Goal: Information Seeking & Learning: Check status

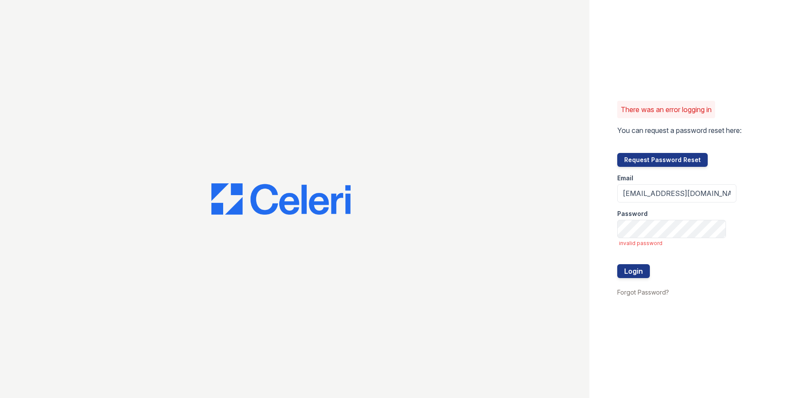
click at [617, 264] on button "Login" at bounding box center [633, 271] width 33 height 14
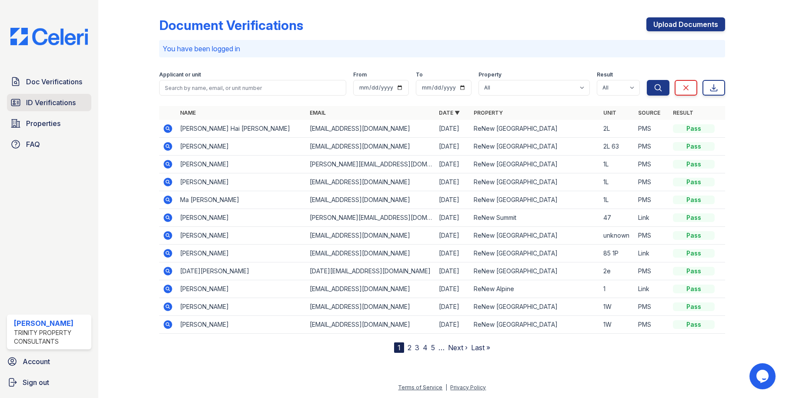
click at [55, 107] on span "ID Verifications" at bounding box center [51, 102] width 50 height 10
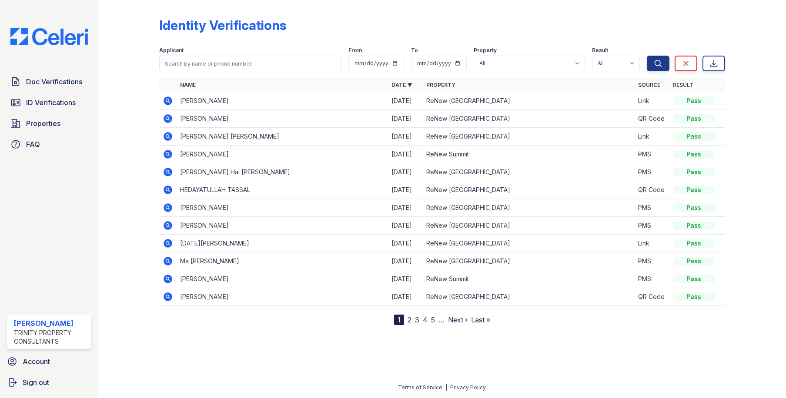
click at [168, 102] on icon at bounding box center [168, 101] width 9 height 9
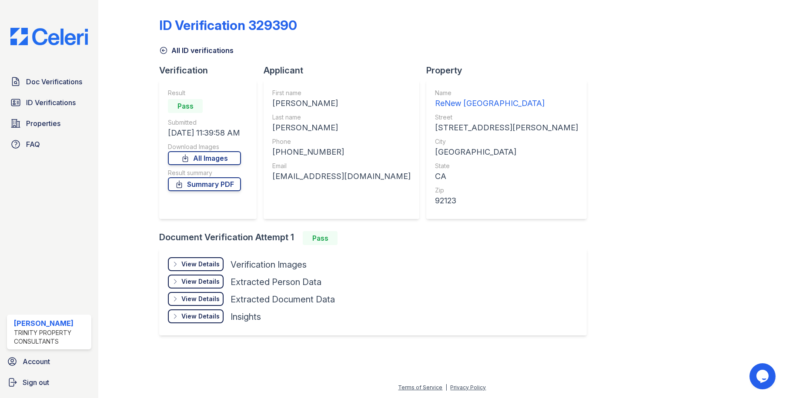
click at [203, 257] on div "View Details Details Hide Details Details Verification Images Face Open Documen…" at bounding box center [372, 292] width 427 height 87
click at [212, 264] on div "View Details" at bounding box center [200, 264] width 38 height 9
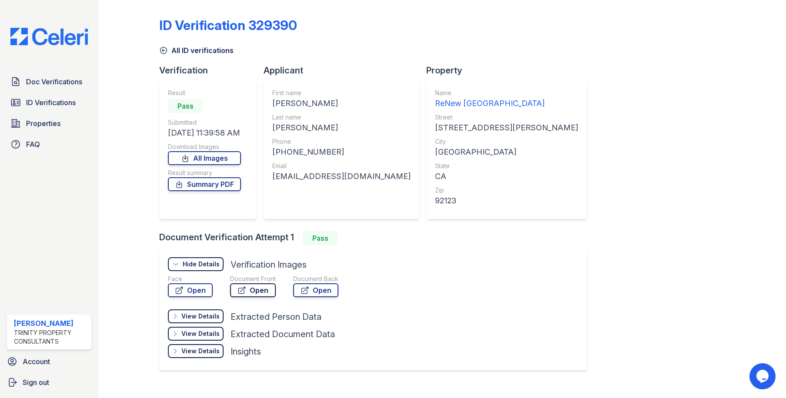
click at [240, 290] on icon at bounding box center [241, 290] width 9 height 9
click at [189, 288] on link "Open" at bounding box center [190, 290] width 45 height 14
click at [64, 82] on span "Doc Verifications" at bounding box center [54, 82] width 56 height 10
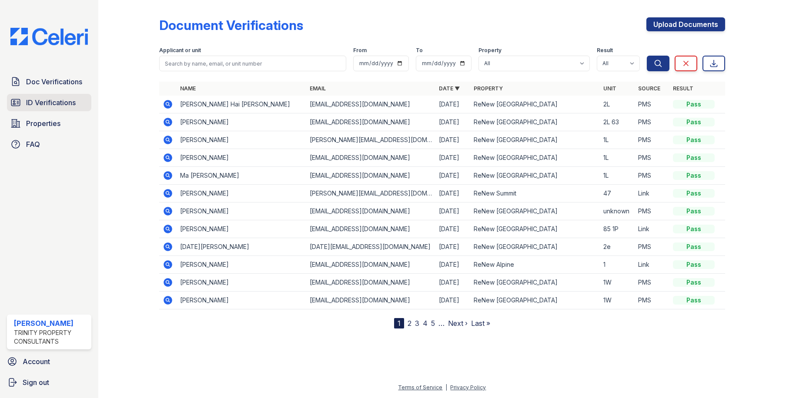
click at [65, 103] on span "ID Verifications" at bounding box center [51, 102] width 50 height 10
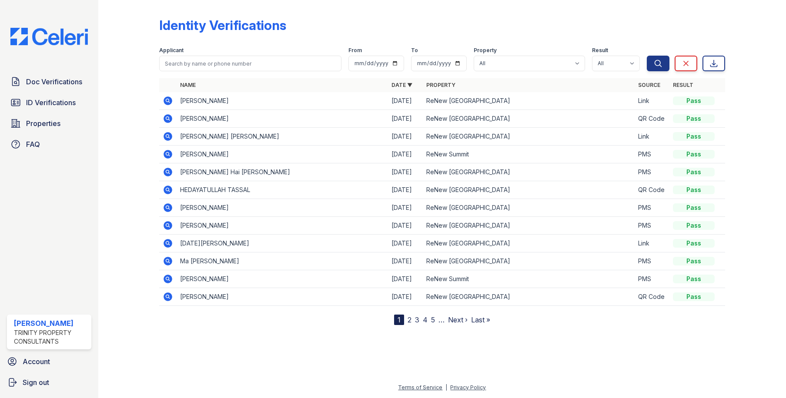
click at [168, 119] on icon at bounding box center [167, 118] width 2 height 2
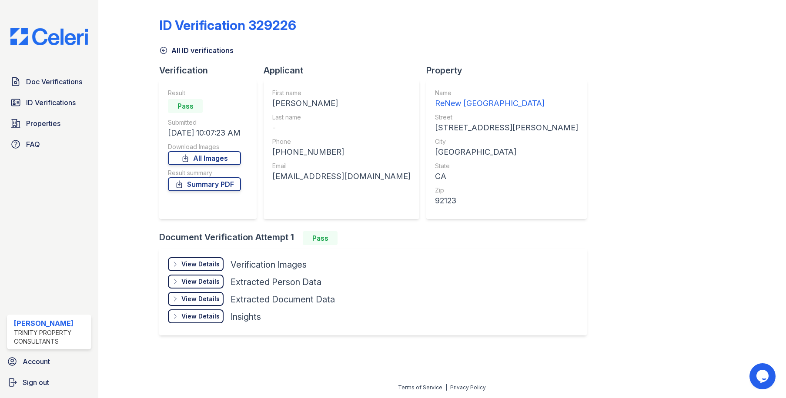
click at [214, 260] on div "View Details Details" at bounding box center [196, 264] width 56 height 14
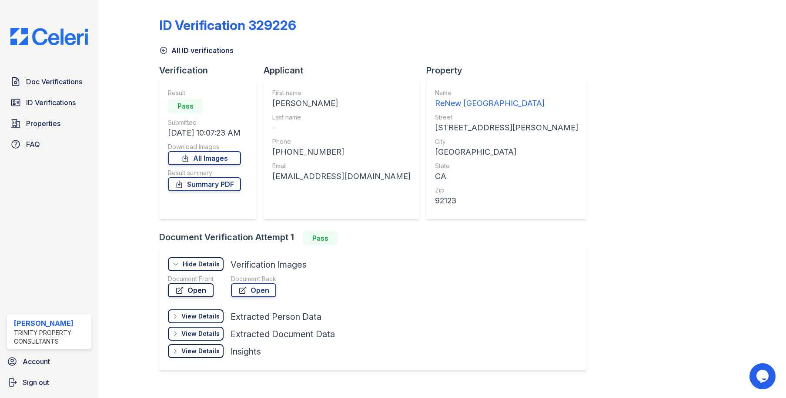
click at [203, 289] on link "Open" at bounding box center [191, 290] width 46 height 14
click at [165, 53] on icon at bounding box center [163, 50] width 9 height 9
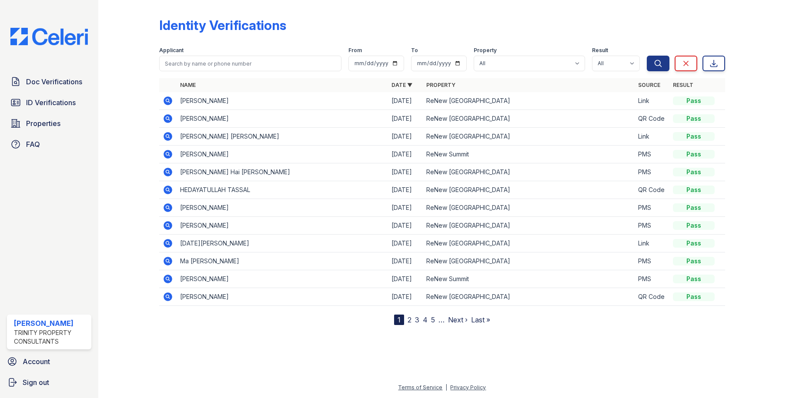
click at [170, 136] on icon at bounding box center [168, 136] width 9 height 9
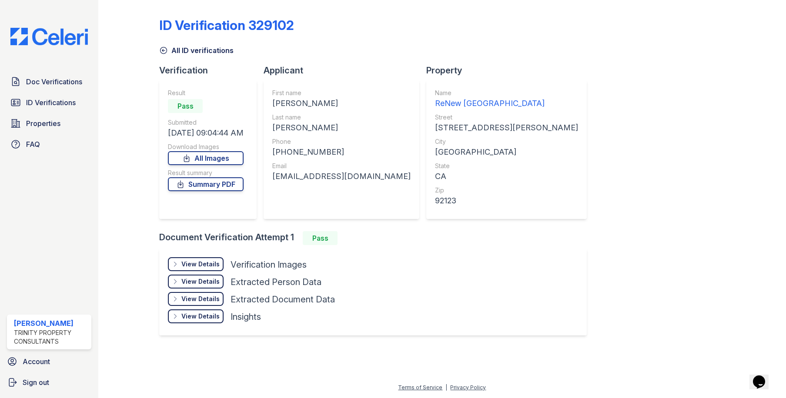
click at [206, 261] on div "View Details" at bounding box center [200, 264] width 38 height 9
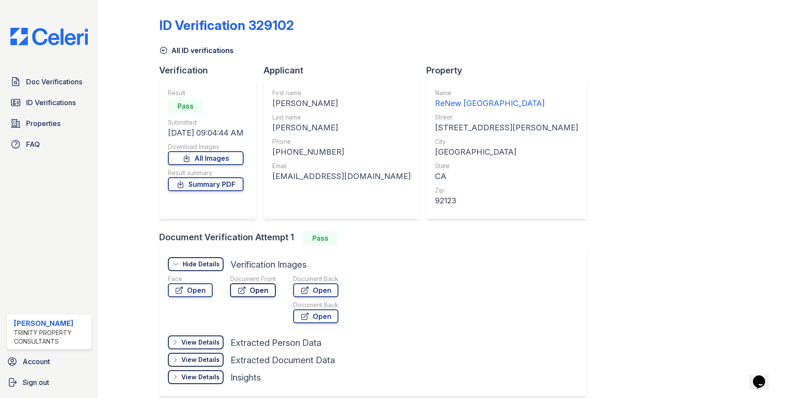
click at [246, 288] on link "Open" at bounding box center [253, 290] width 46 height 14
click at [195, 287] on link "Open" at bounding box center [190, 290] width 45 height 14
click at [50, 83] on span "Doc Verifications" at bounding box center [54, 82] width 56 height 10
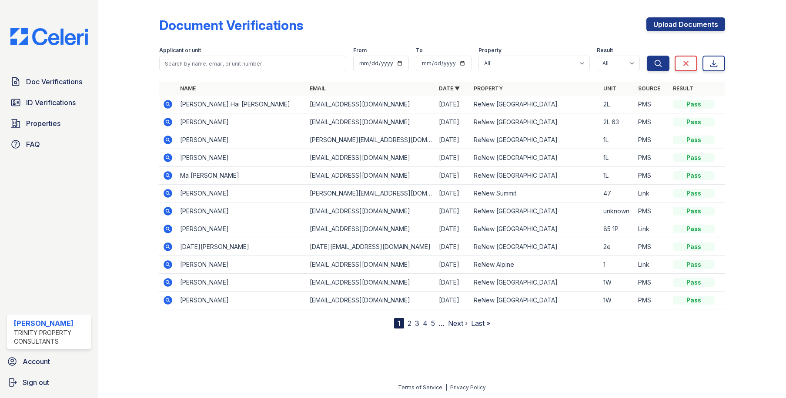
click at [411, 322] on nav "1 2 3 4 5 … Next › Last »" at bounding box center [442, 323] width 96 height 10
click at [409, 324] on link "2" at bounding box center [409, 323] width 4 height 9
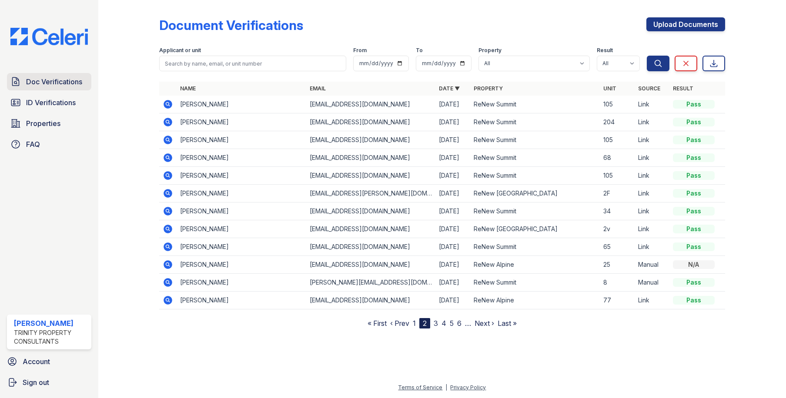
click at [71, 89] on link "Doc Verifications" at bounding box center [49, 81] width 84 height 17
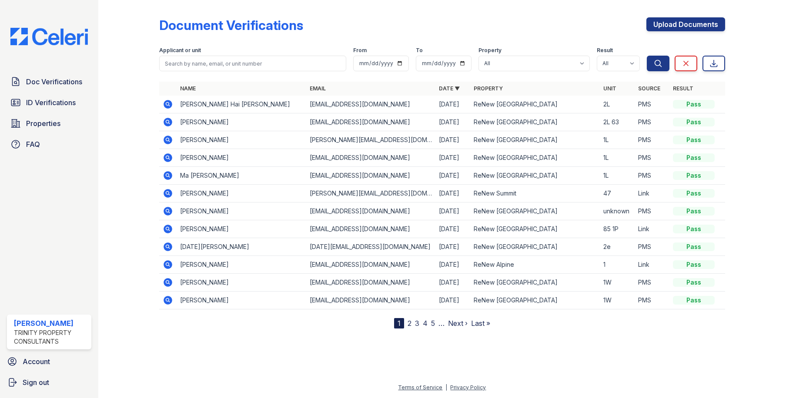
click at [168, 121] on icon at bounding box center [167, 121] width 2 height 2
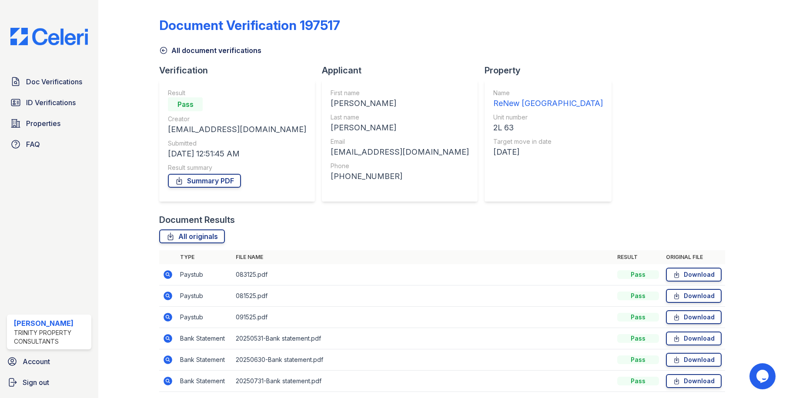
click at [169, 316] on icon at bounding box center [168, 317] width 9 height 9
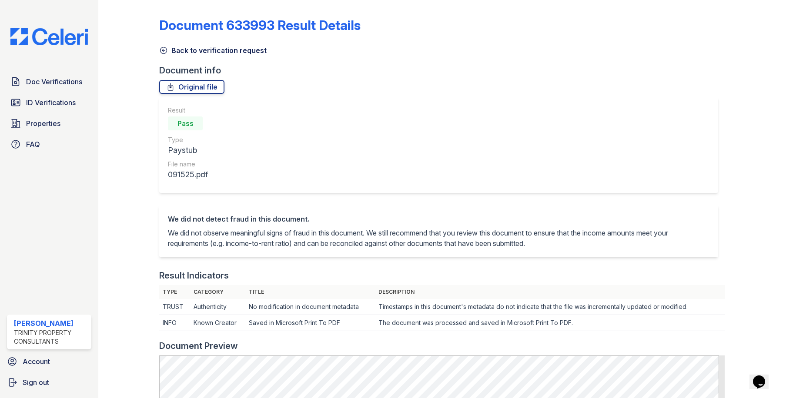
click at [164, 50] on icon at bounding box center [163, 50] width 9 height 9
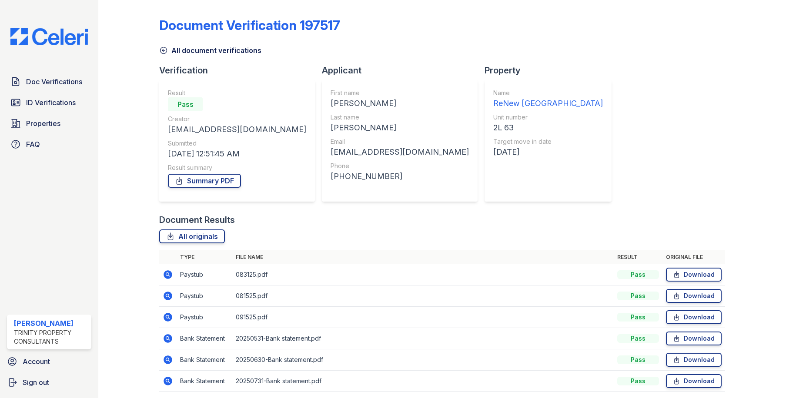
click at [169, 273] on icon at bounding box center [168, 274] width 9 height 9
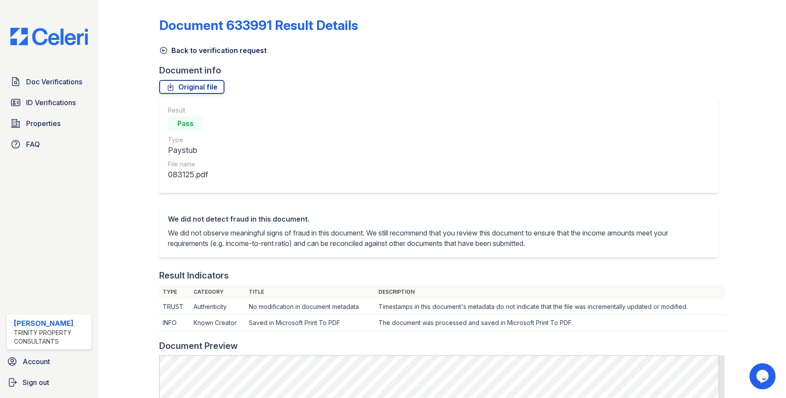
click at [161, 49] on icon at bounding box center [163, 50] width 9 height 9
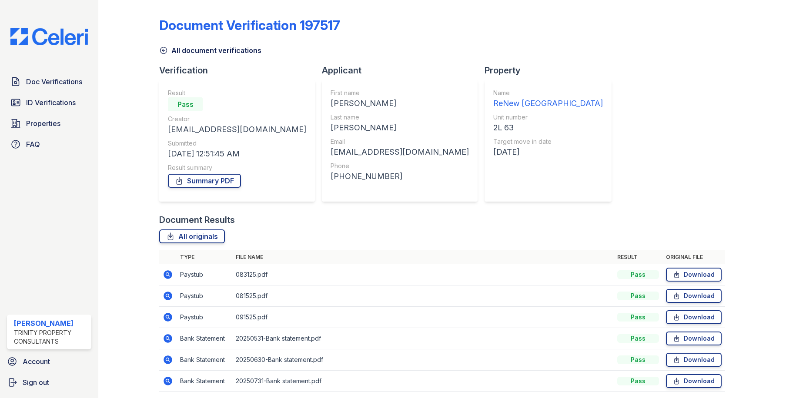
click at [161, 52] on icon at bounding box center [163, 50] width 9 height 9
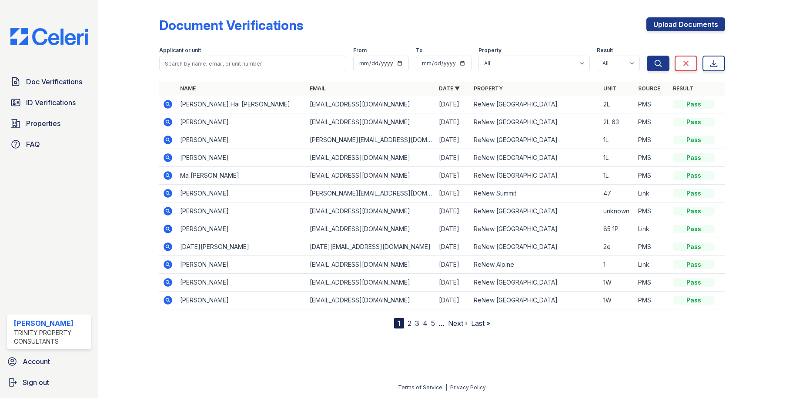
click at [168, 103] on icon at bounding box center [167, 104] width 2 height 2
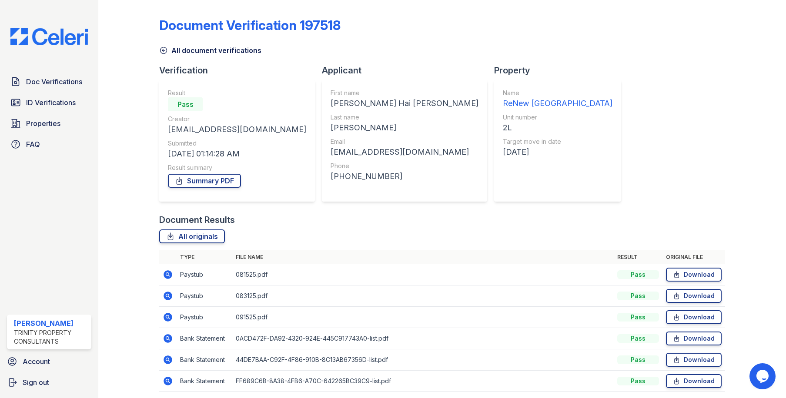
click at [167, 317] on icon at bounding box center [167, 317] width 2 height 2
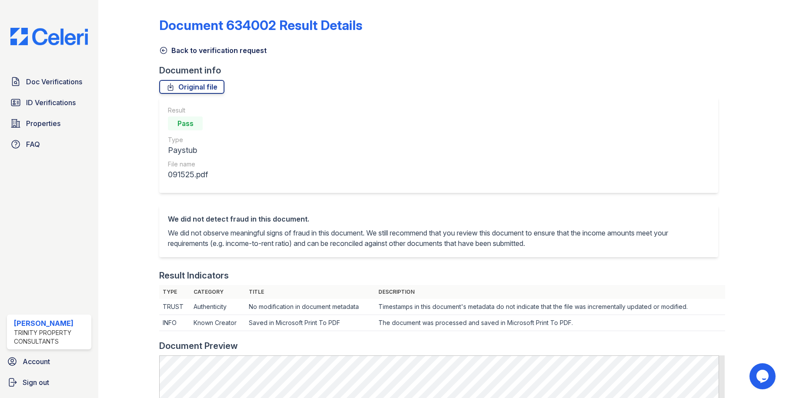
click at [160, 49] on icon at bounding box center [163, 50] width 9 height 9
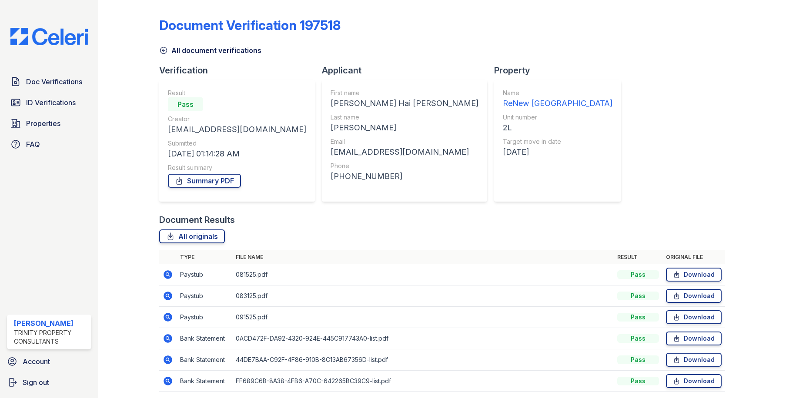
click at [169, 295] on icon at bounding box center [168, 296] width 9 height 9
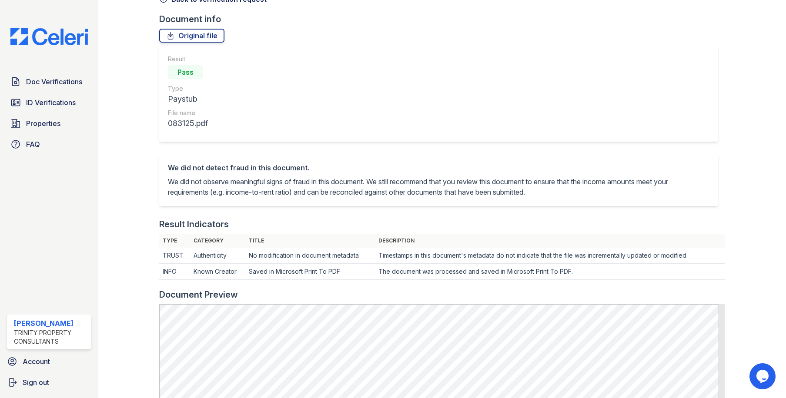
scroll to position [43, 0]
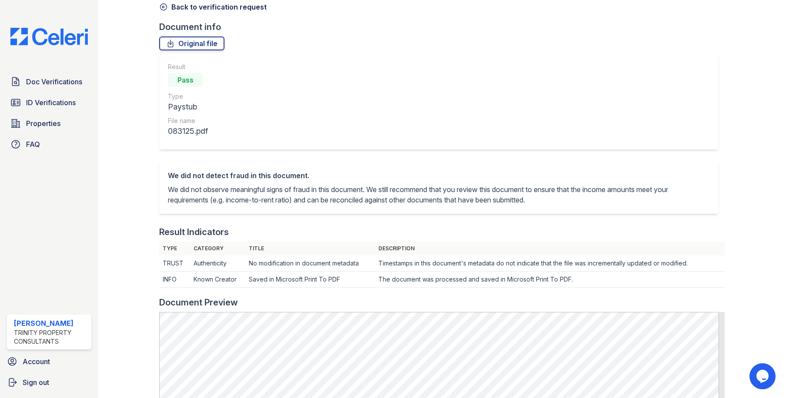
click at [160, 6] on icon at bounding box center [163, 7] width 9 height 9
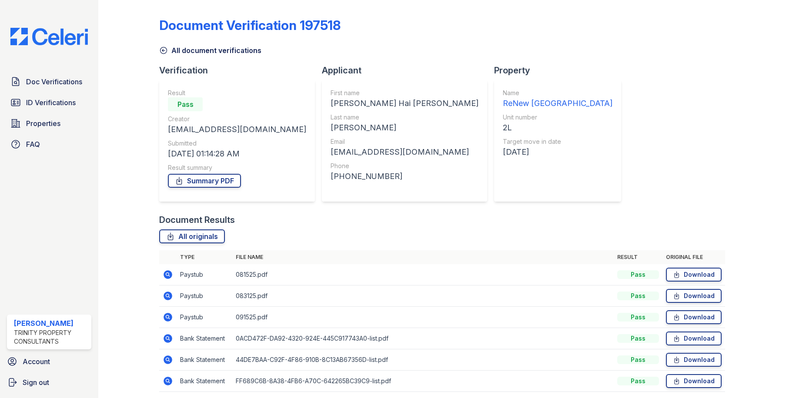
click at [160, 50] on icon at bounding box center [163, 50] width 9 height 9
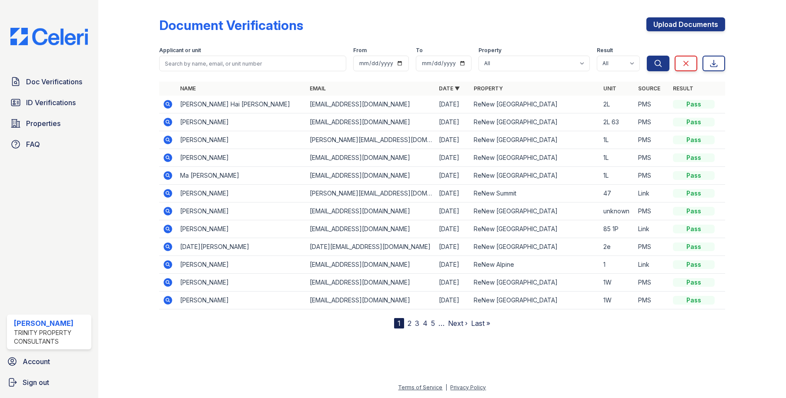
click at [169, 123] on icon at bounding box center [168, 122] width 9 height 9
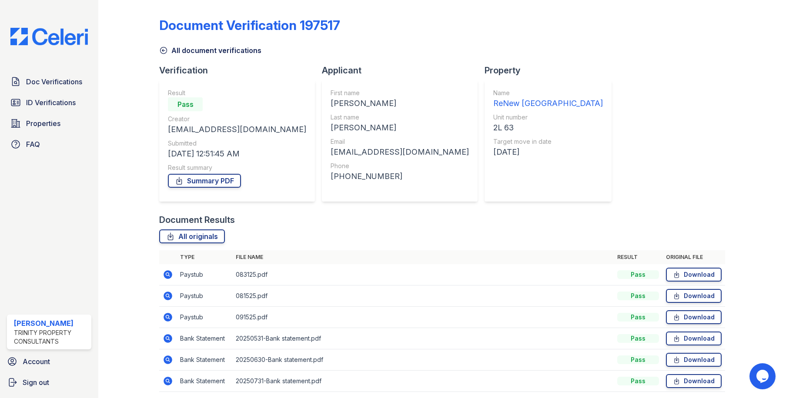
click at [166, 315] on icon at bounding box center [168, 317] width 10 height 10
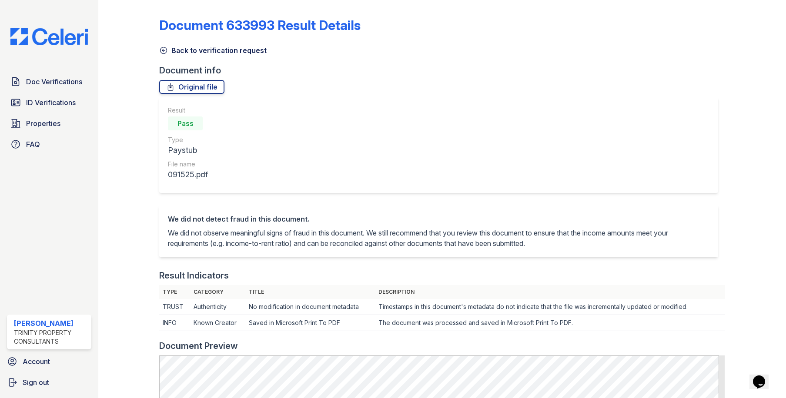
click at [161, 53] on icon at bounding box center [163, 50] width 7 height 7
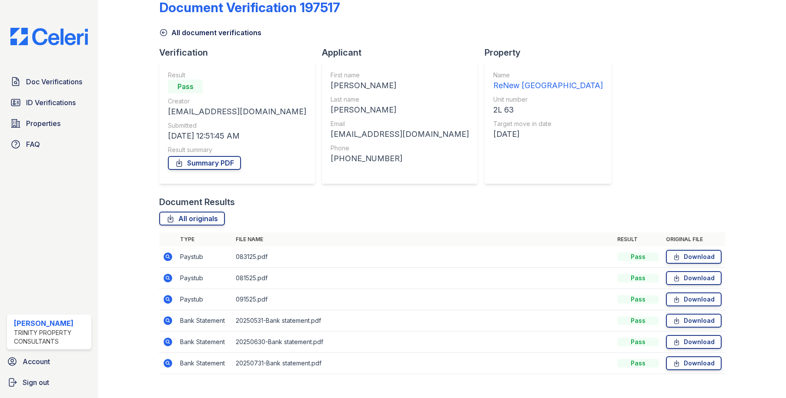
scroll to position [32, 0]
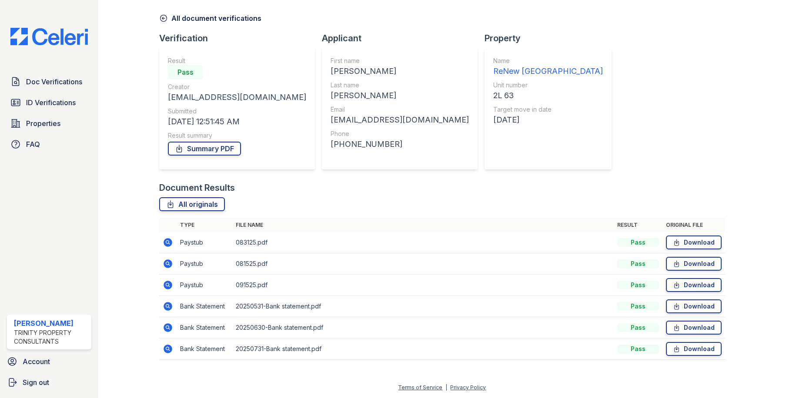
click at [165, 349] on icon at bounding box center [168, 349] width 9 height 9
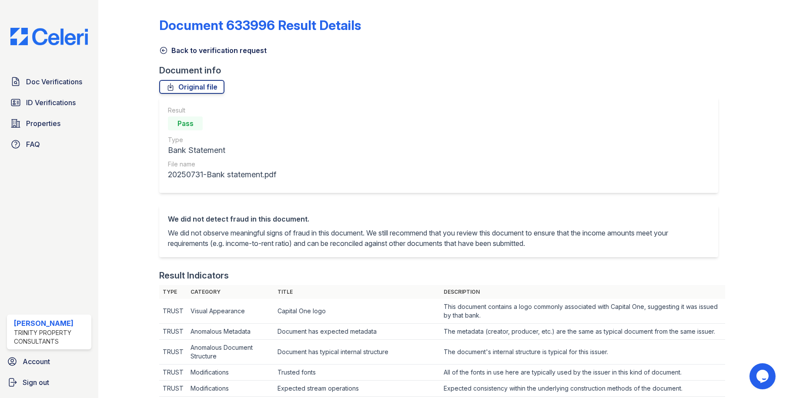
click at [163, 52] on icon at bounding box center [163, 50] width 9 height 9
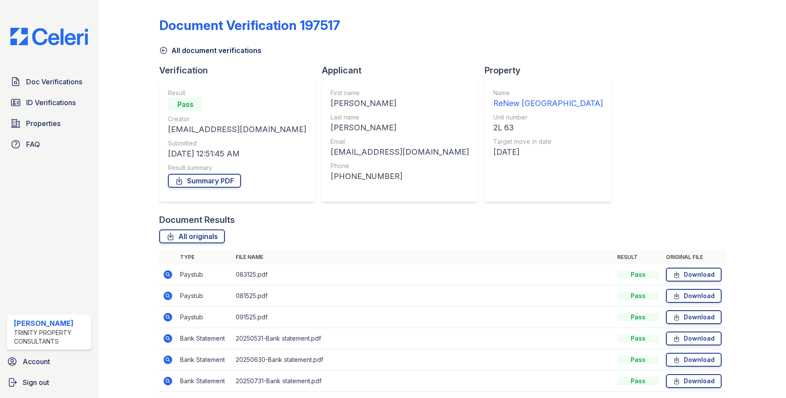
click at [163, 52] on icon at bounding box center [163, 50] width 9 height 9
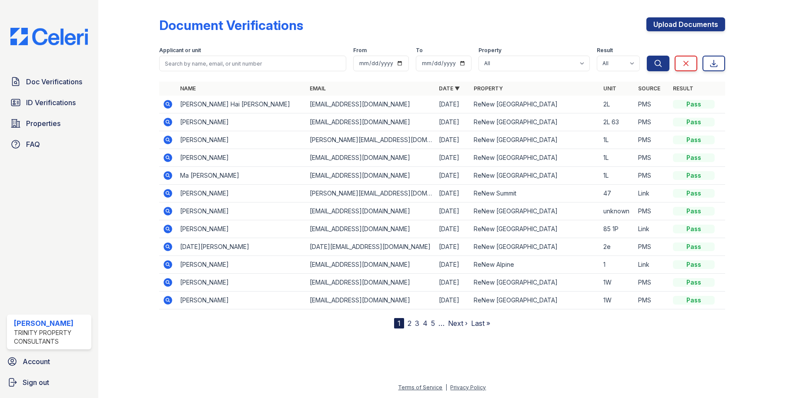
click at [166, 105] on icon at bounding box center [168, 104] width 10 height 10
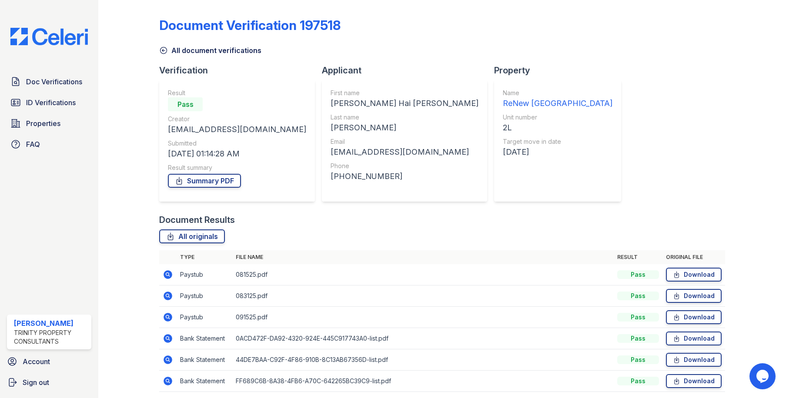
click at [166, 317] on icon at bounding box center [167, 317] width 2 height 2
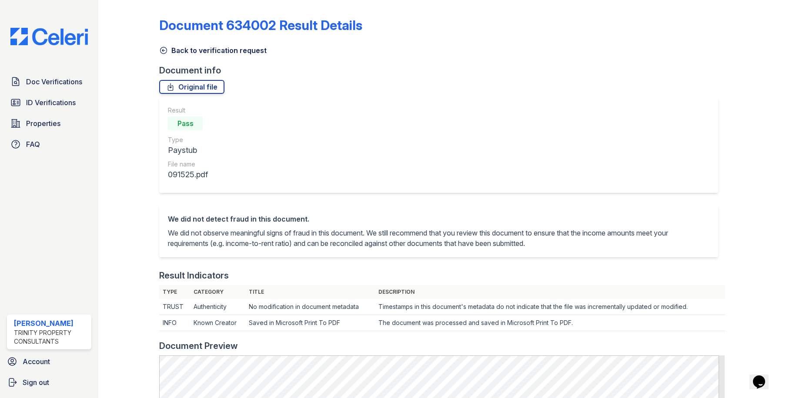
click at [162, 49] on icon at bounding box center [163, 50] width 9 height 9
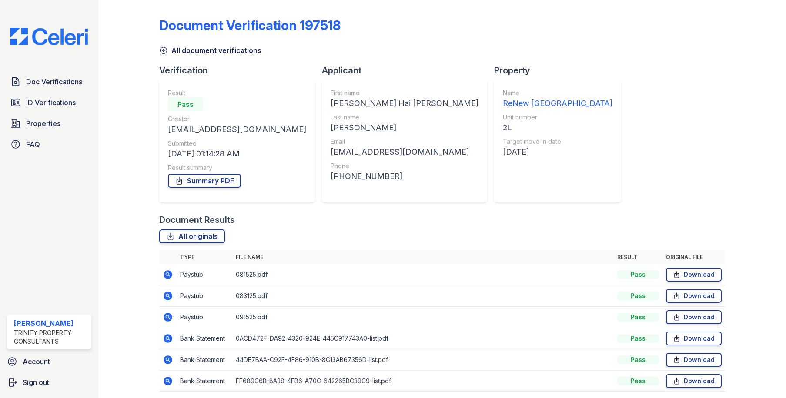
click at [165, 51] on icon at bounding box center [163, 50] width 9 height 9
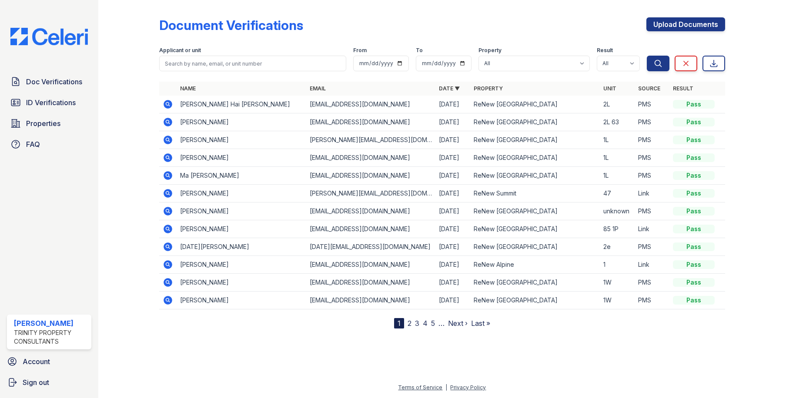
click at [167, 122] on icon at bounding box center [167, 121] width 2 height 2
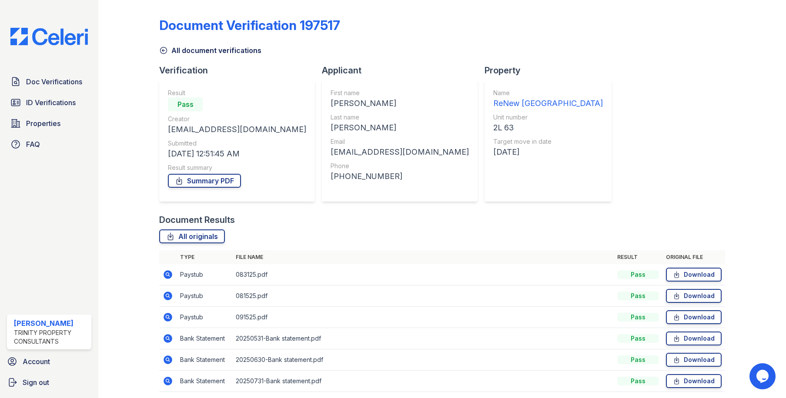
click at [167, 317] on icon at bounding box center [167, 317] width 2 height 2
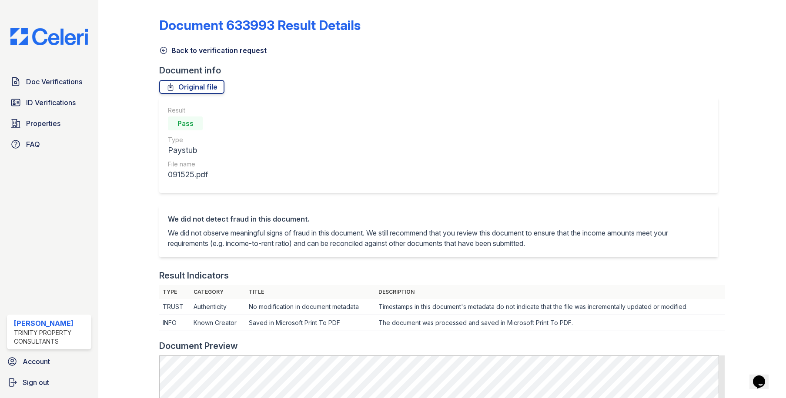
click at [160, 49] on icon at bounding box center [163, 50] width 9 height 9
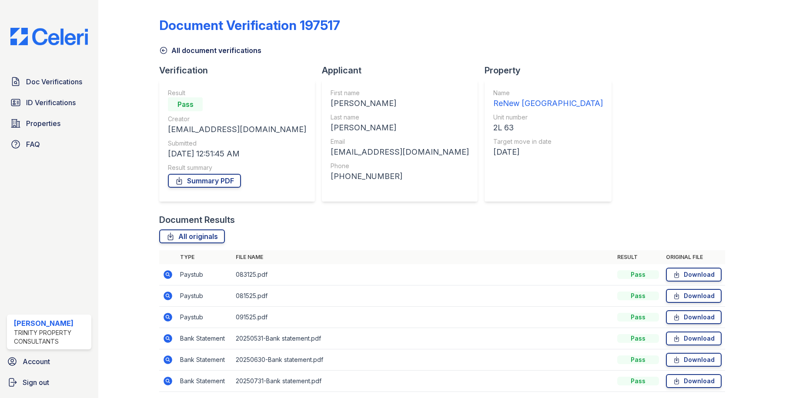
click at [463, 24] on div "Document Verification 197517" at bounding box center [441, 28] width 565 height 23
click at [53, 105] on span "ID Verifications" at bounding box center [51, 102] width 50 height 10
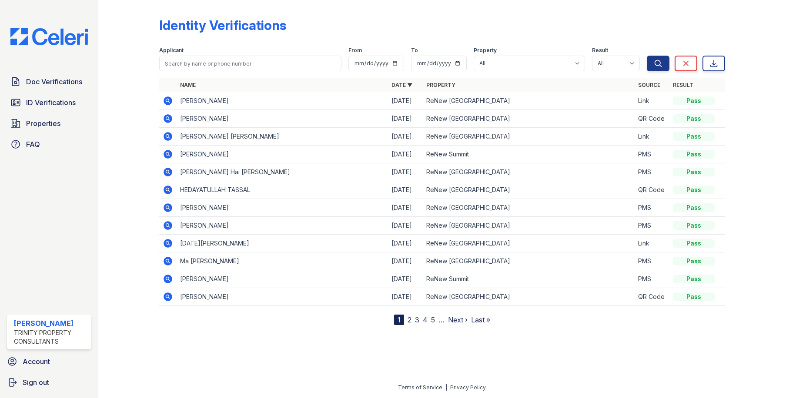
click at [166, 170] on icon at bounding box center [168, 172] width 10 height 10
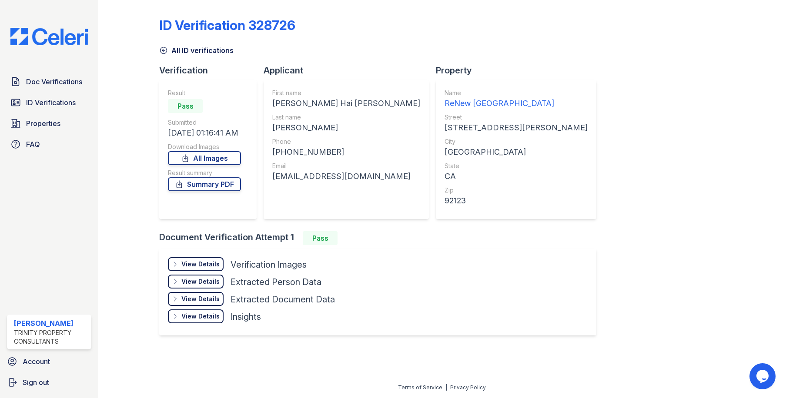
click at [204, 265] on div "View Details" at bounding box center [200, 264] width 38 height 9
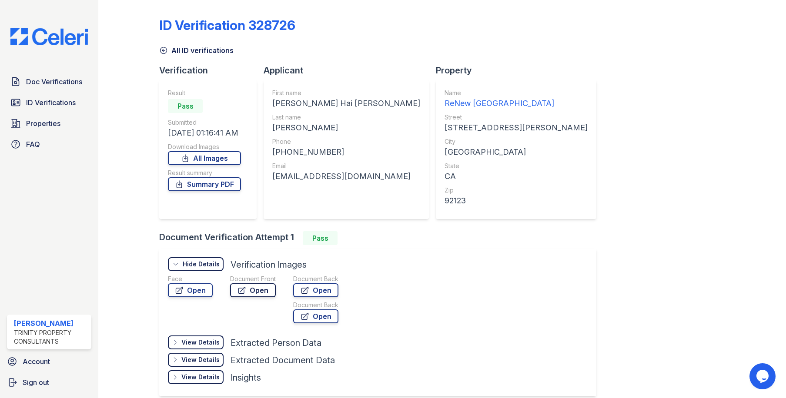
click at [241, 291] on icon at bounding box center [242, 290] width 7 height 7
click at [72, 106] on span "ID Verifications" at bounding box center [51, 102] width 50 height 10
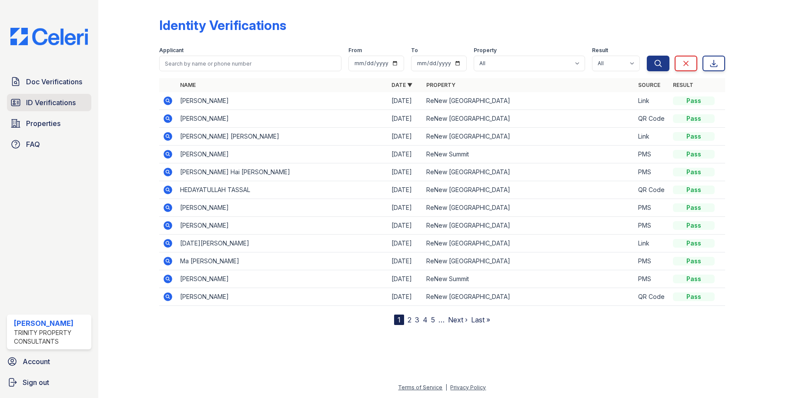
click at [41, 102] on span "ID Verifications" at bounding box center [51, 102] width 50 height 10
click at [41, 89] on link "Doc Verifications" at bounding box center [49, 81] width 84 height 17
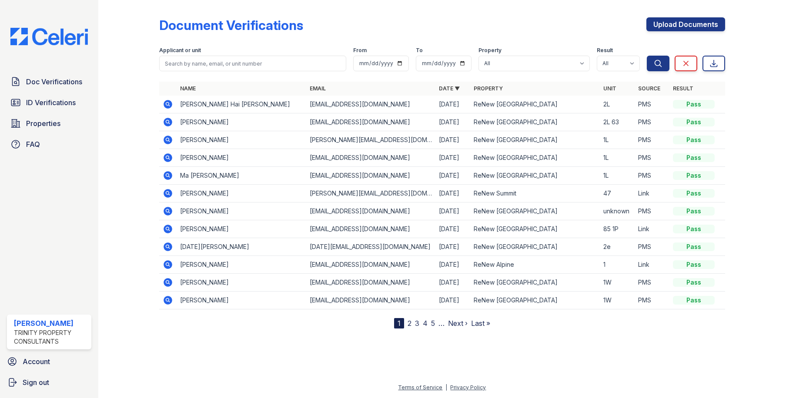
click at [169, 122] on icon at bounding box center [168, 122] width 10 height 10
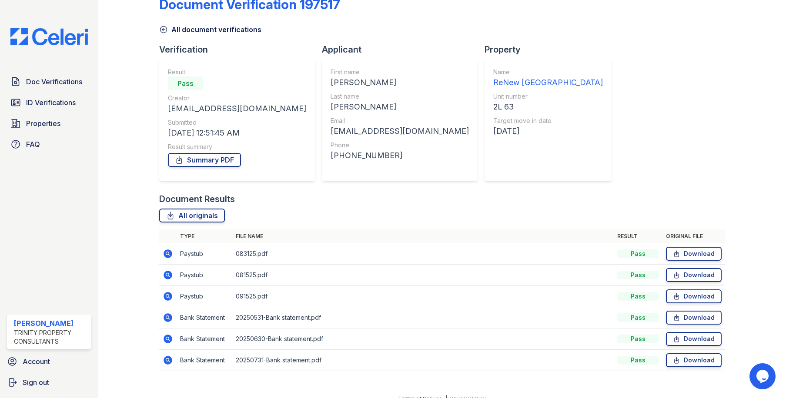
scroll to position [32, 0]
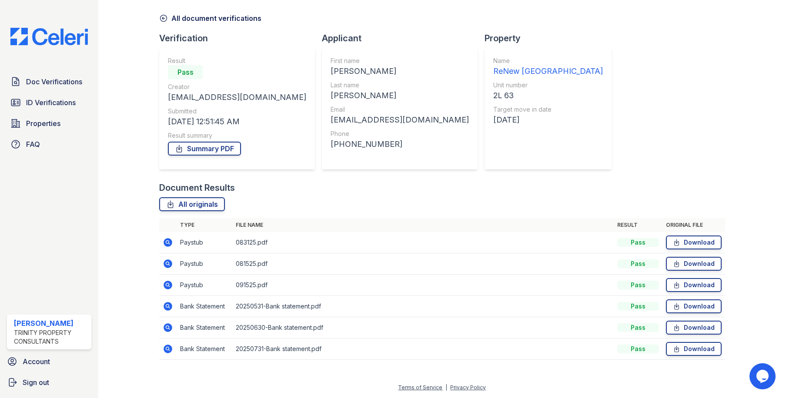
click at [166, 349] on icon at bounding box center [167, 348] width 2 height 2
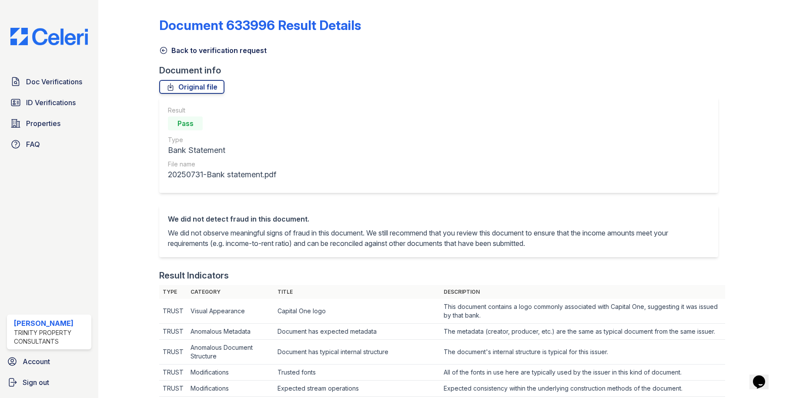
click at [160, 50] on icon at bounding box center [163, 50] width 9 height 9
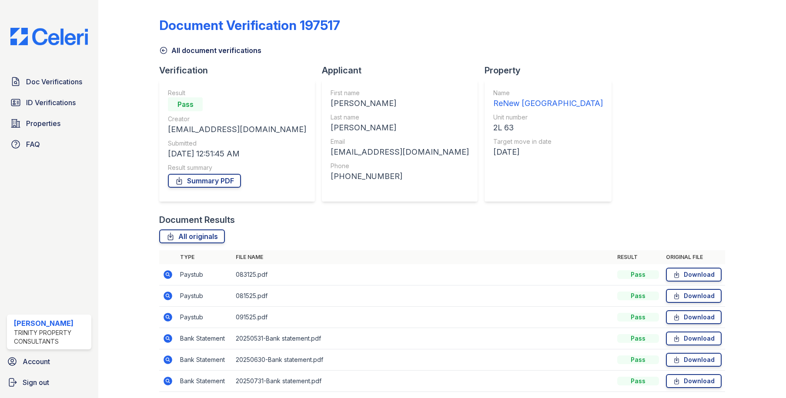
click at [167, 315] on icon at bounding box center [168, 317] width 9 height 9
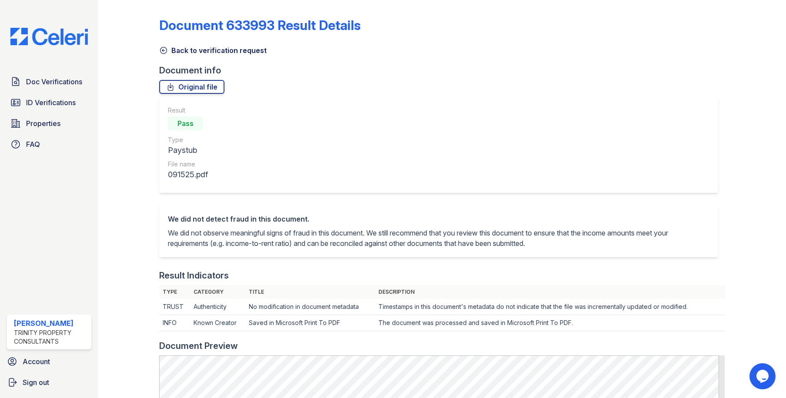
click at [161, 50] on icon at bounding box center [163, 50] width 9 height 9
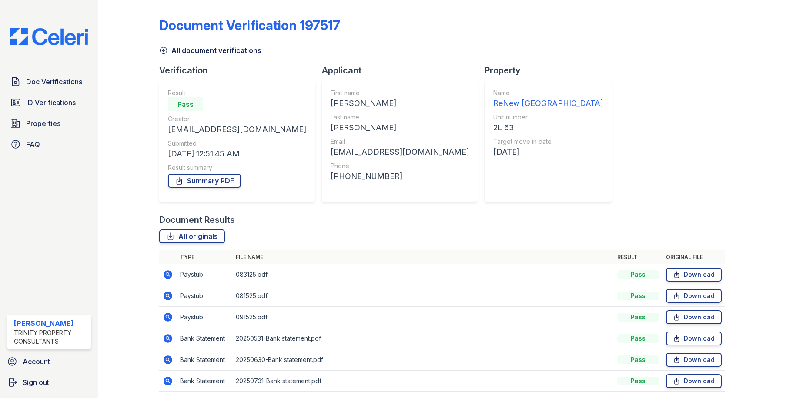
click at [166, 274] on icon at bounding box center [167, 274] width 2 height 2
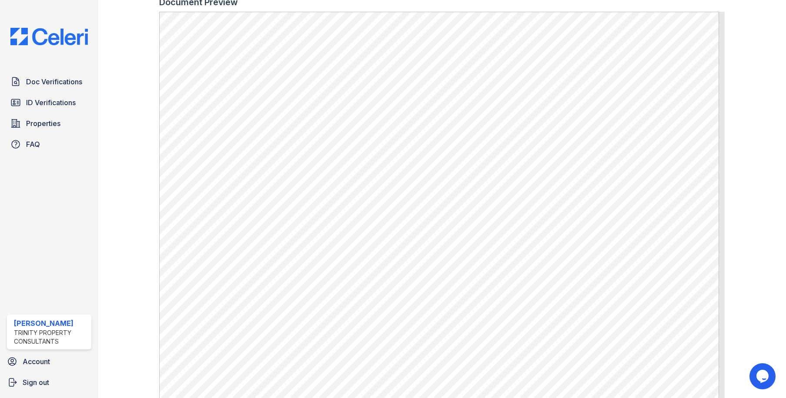
scroll to position [348, 0]
click at [38, 103] on span "ID Verifications" at bounding box center [51, 102] width 50 height 10
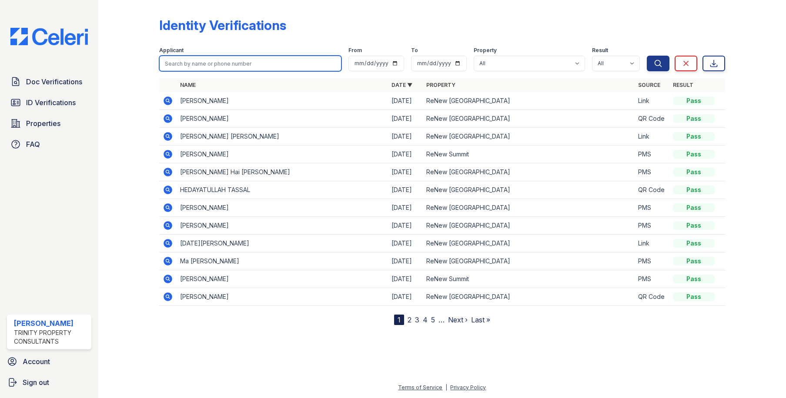
click at [205, 65] on input "search" at bounding box center [250, 64] width 182 height 16
type input "crizel"
click at [646, 56] on button "Search" at bounding box center [657, 64] width 23 height 16
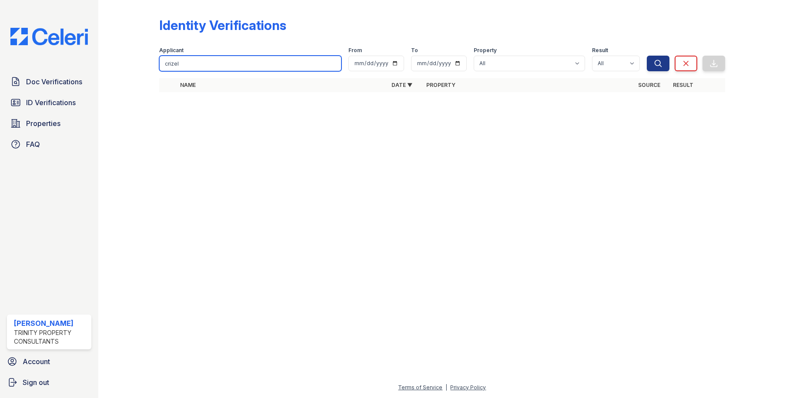
click at [206, 64] on input "crizel" at bounding box center [250, 64] width 182 height 16
type input "jeremy"
click at [646, 56] on button "Search" at bounding box center [657, 64] width 23 height 16
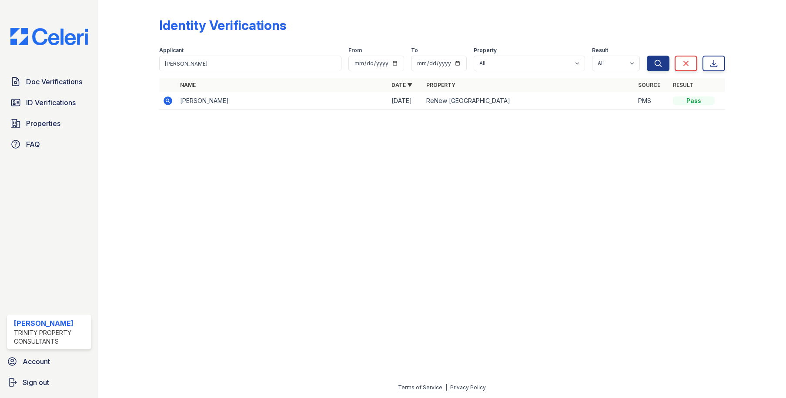
click at [167, 102] on icon at bounding box center [168, 101] width 10 height 10
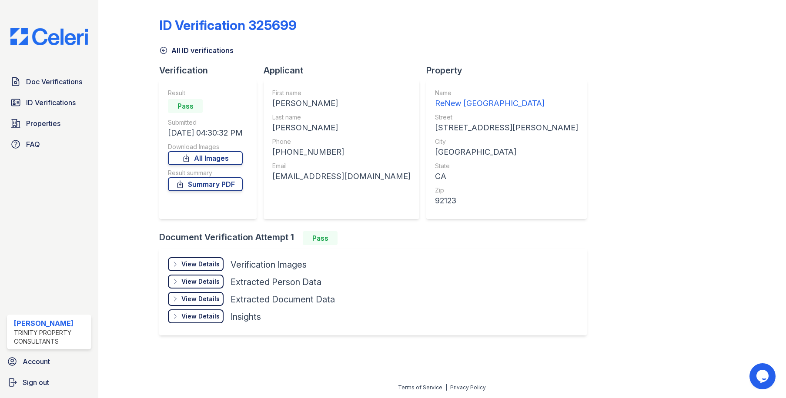
click at [214, 262] on div "View Details" at bounding box center [200, 264] width 38 height 9
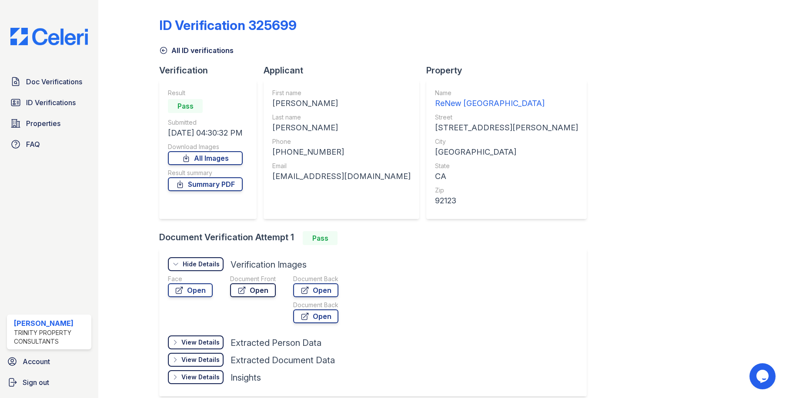
click at [250, 292] on link "Open" at bounding box center [253, 290] width 46 height 14
click at [164, 52] on icon at bounding box center [163, 50] width 9 height 9
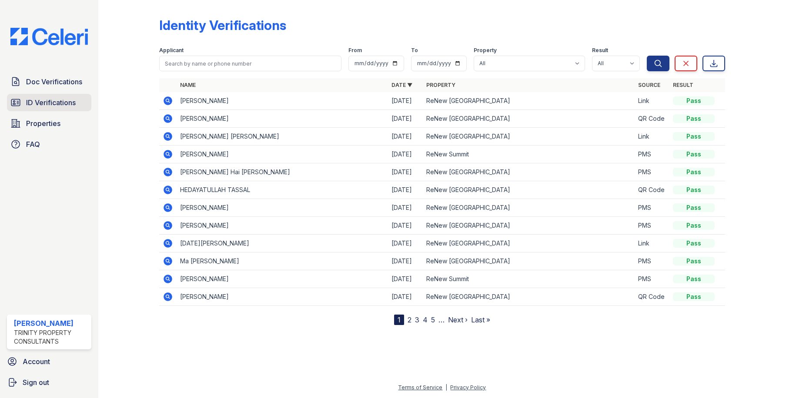
click at [56, 98] on span "ID Verifications" at bounding box center [51, 102] width 50 height 10
click at [64, 106] on span "ID Verifications" at bounding box center [51, 102] width 50 height 10
click at [417, 319] on link "3" at bounding box center [417, 320] width 4 height 9
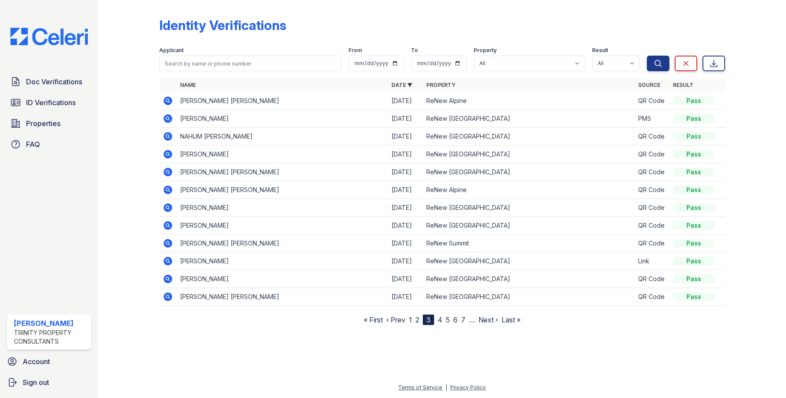
click at [170, 206] on icon at bounding box center [168, 207] width 9 height 9
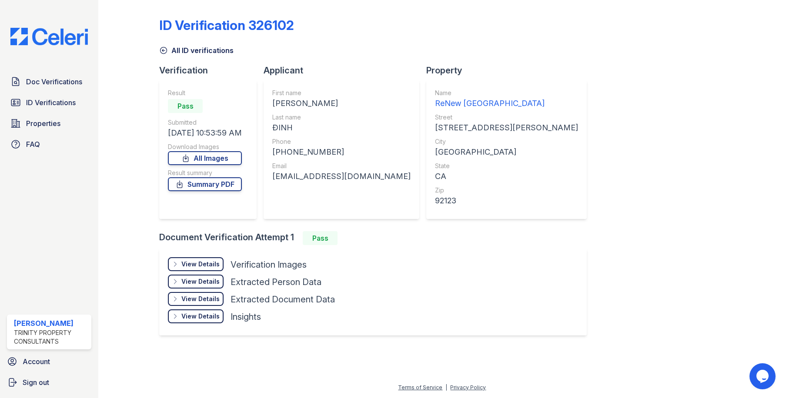
click at [204, 263] on div "View Details" at bounding box center [200, 264] width 38 height 9
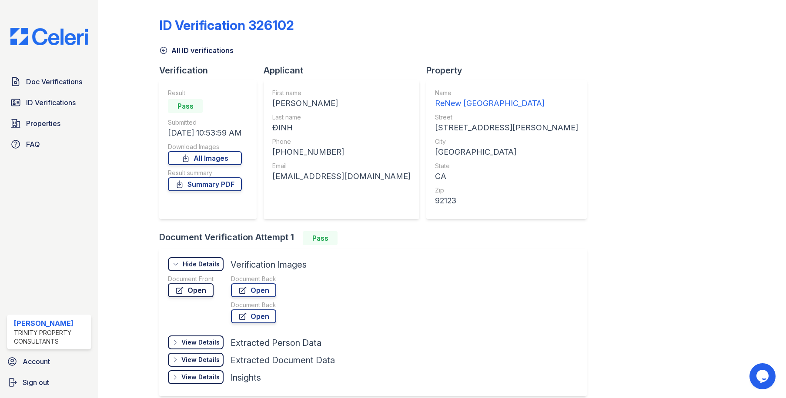
click at [209, 285] on link "Open" at bounding box center [191, 290] width 46 height 14
click at [227, 182] on link "Summary PDF" at bounding box center [205, 184] width 74 height 14
click at [163, 50] on icon at bounding box center [163, 50] width 7 height 7
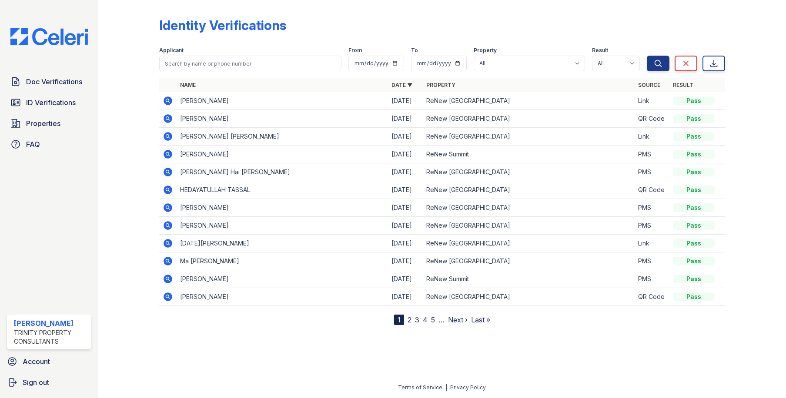
click at [169, 172] on icon at bounding box center [168, 172] width 10 height 10
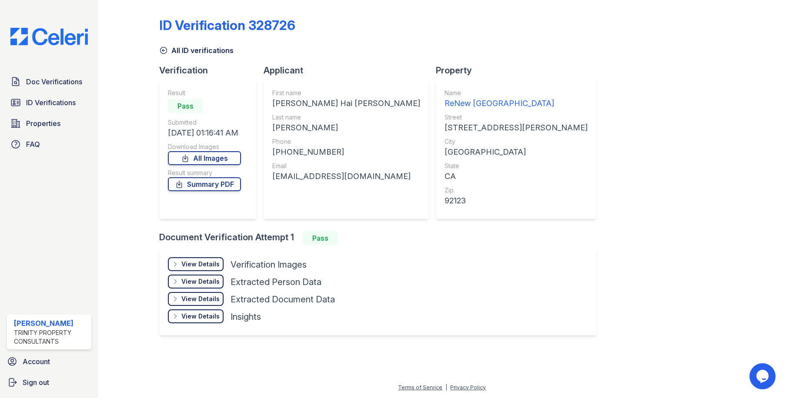
click at [203, 263] on div "View Details" at bounding box center [200, 264] width 38 height 9
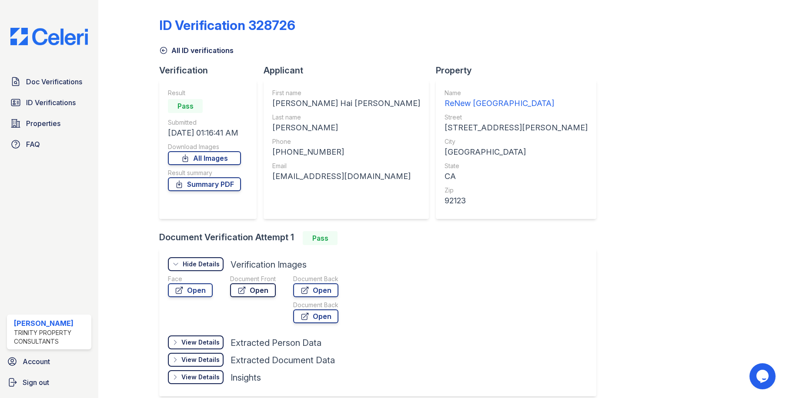
click at [250, 290] on link "Open" at bounding box center [253, 290] width 46 height 14
click at [223, 184] on link "Summary PDF" at bounding box center [204, 184] width 73 height 14
click at [196, 288] on link "Open" at bounding box center [190, 290] width 45 height 14
